Goal: Task Accomplishment & Management: Manage account settings

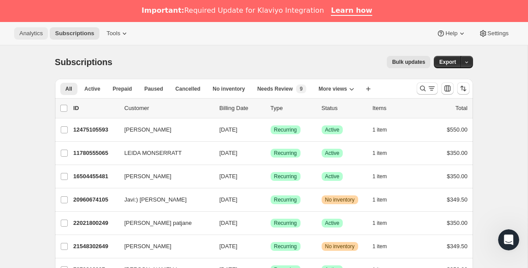
click at [29, 31] on span "Analytics" at bounding box center [30, 33] width 23 height 7
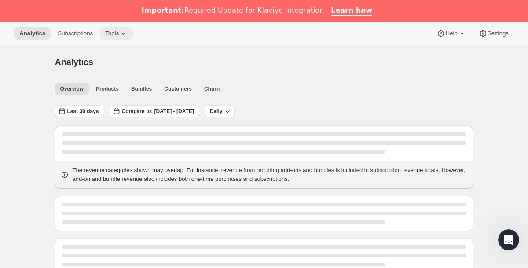
click at [117, 32] on span "Tools" at bounding box center [112, 33] width 14 height 7
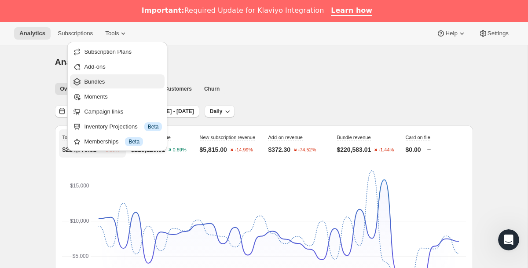
click at [112, 81] on span "Bundles" at bounding box center [123, 81] width 78 height 9
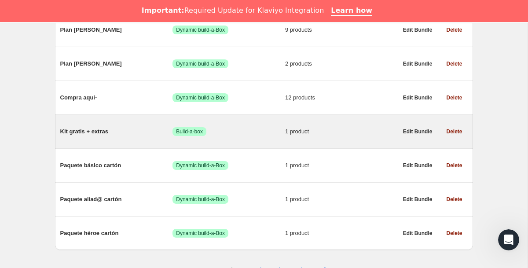
scroll to position [600, 0]
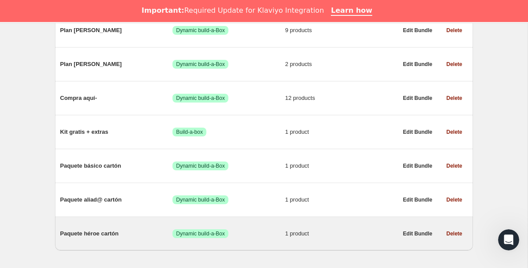
click at [104, 235] on span "Paquete héroe cartón" at bounding box center [116, 233] width 113 height 9
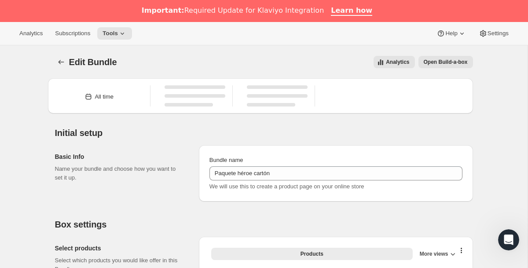
type input "Paquete héroe cartón"
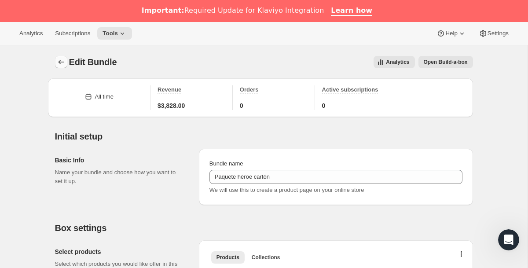
click at [59, 62] on icon "Bundles" at bounding box center [61, 62] width 9 height 9
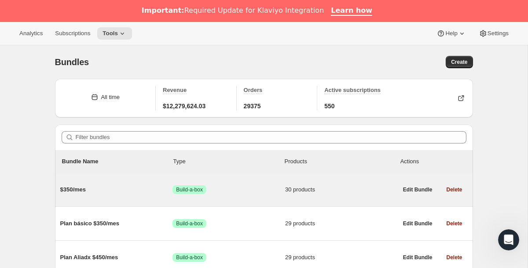
click at [75, 192] on span "$350/mes" at bounding box center [116, 189] width 113 height 9
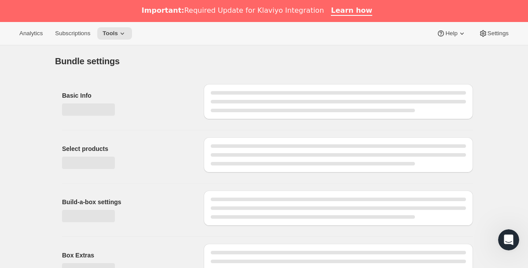
type input "$350/mes"
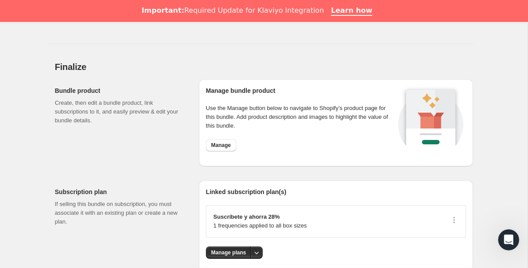
scroll to position [1622, 0]
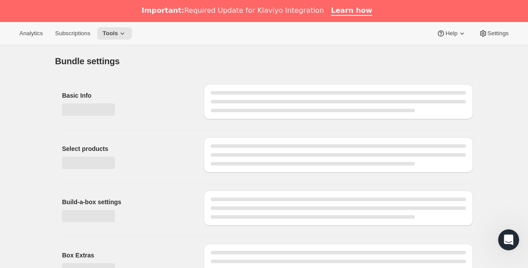
type input "$350/mes"
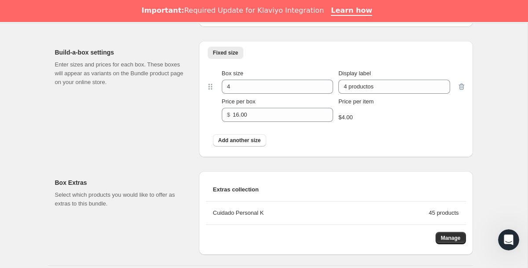
scroll to position [1225, 0]
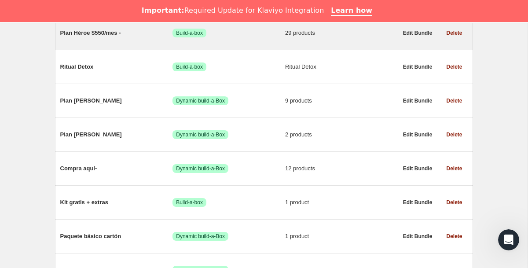
scroll to position [544, 0]
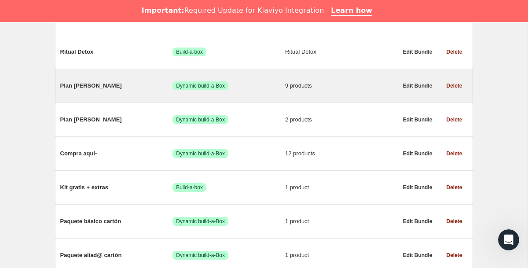
click at [101, 81] on div "Plan [PERSON_NAME] Success Dynamic build-a-Box 9 products" at bounding box center [229, 85] width 338 height 23
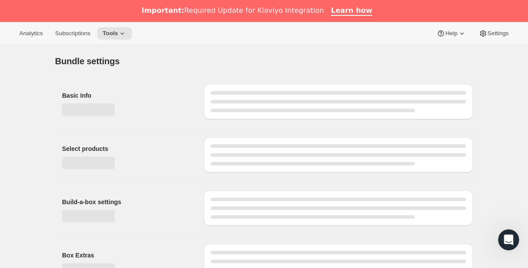
type input "Plan [PERSON_NAME]"
radio input "true"
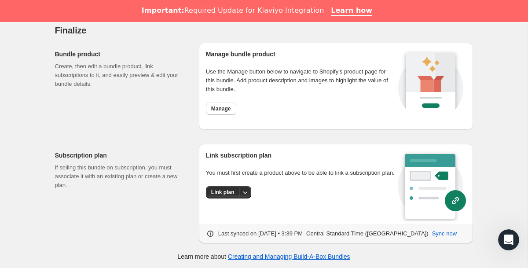
scroll to position [1121, 0]
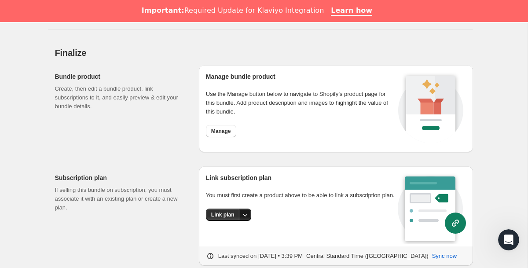
click at [248, 219] on icon "More actions" at bounding box center [245, 214] width 9 height 9
click at [174, 199] on p "If selling this bundle on subscription, you must associate it with an existing …" at bounding box center [120, 199] width 130 height 26
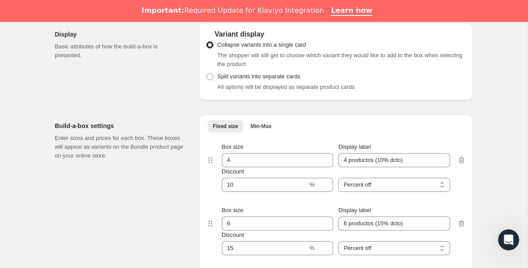
scroll to position [627, 0]
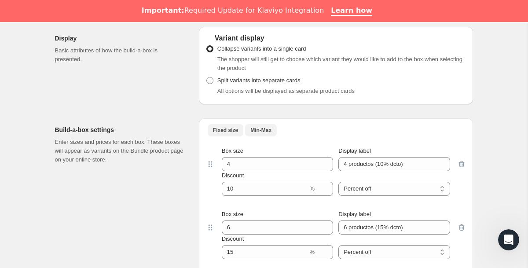
click at [268, 124] on button "Min-Max" at bounding box center [261, 130] width 32 height 12
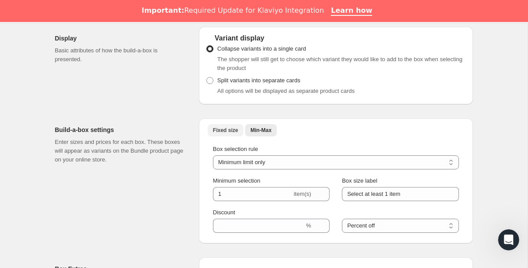
click at [229, 129] on span "Fixed size" at bounding box center [225, 130] width 25 height 7
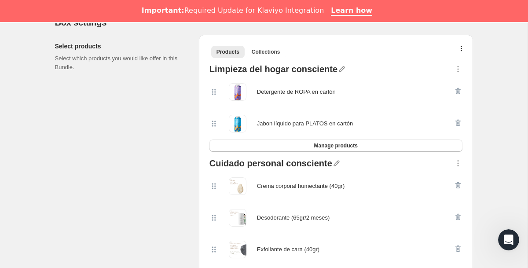
scroll to position [199, 0]
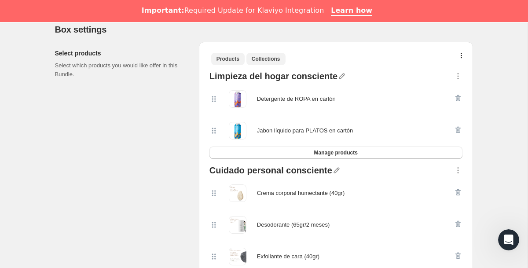
click at [265, 61] on span "Collections" at bounding box center [266, 58] width 29 height 7
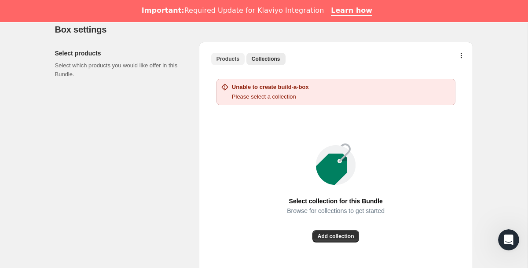
click at [232, 61] on span "Products" at bounding box center [228, 58] width 23 height 7
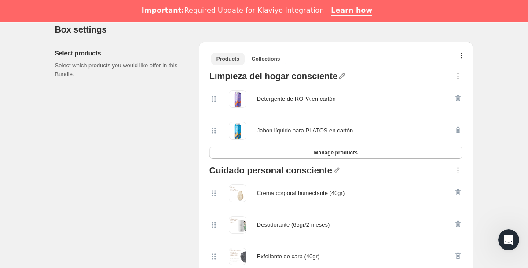
scroll to position [210, 0]
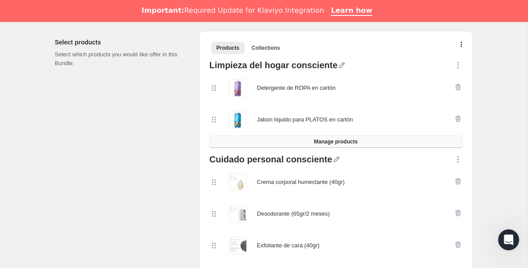
click at [321, 139] on span "Manage products" at bounding box center [336, 141] width 44 height 7
click at [188, 90] on div "Select products Select which products you would like offer in this Bundle." at bounding box center [123, 231] width 137 height 400
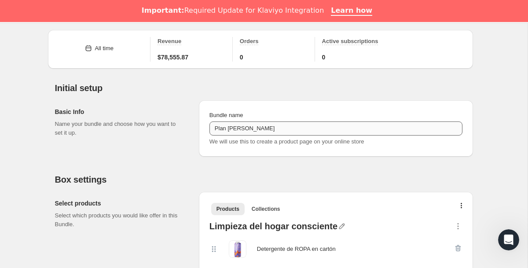
scroll to position [51, 0]
